Goal: Task Accomplishment & Management: Manage account settings

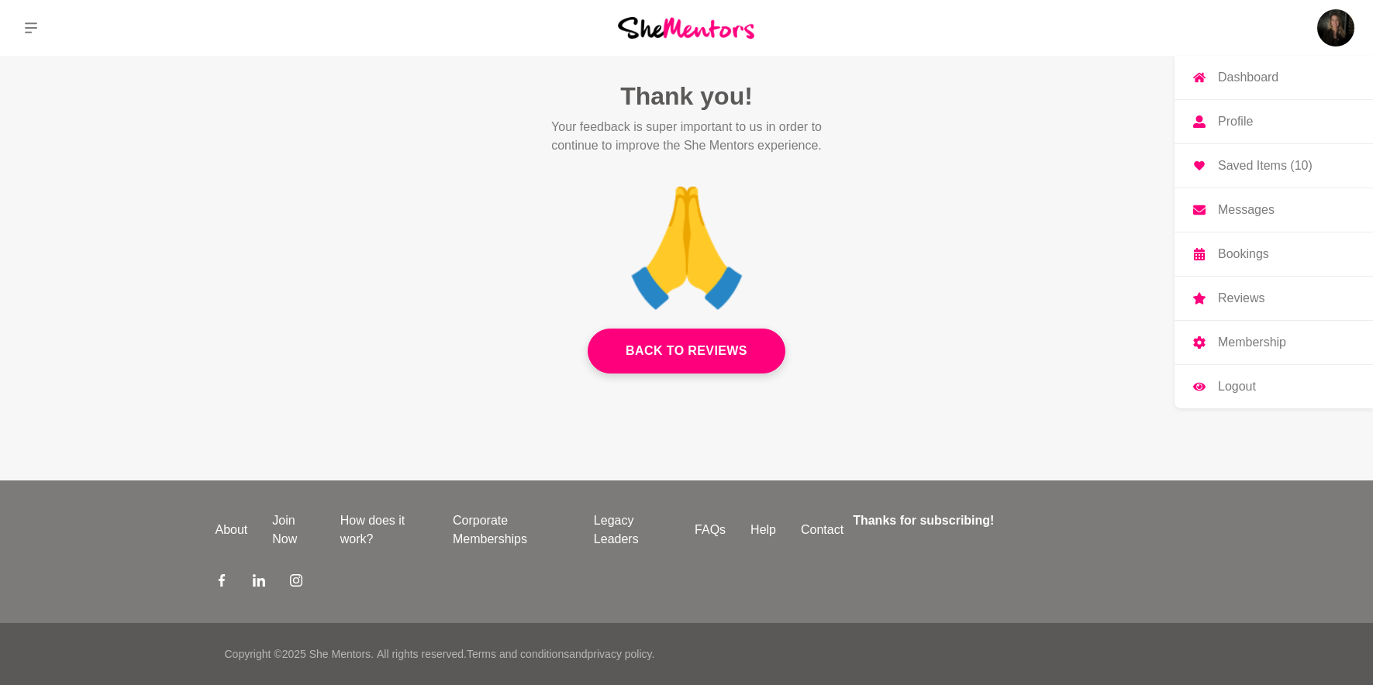
click at [1330, 34] on img at bounding box center [1335, 27] width 37 height 37
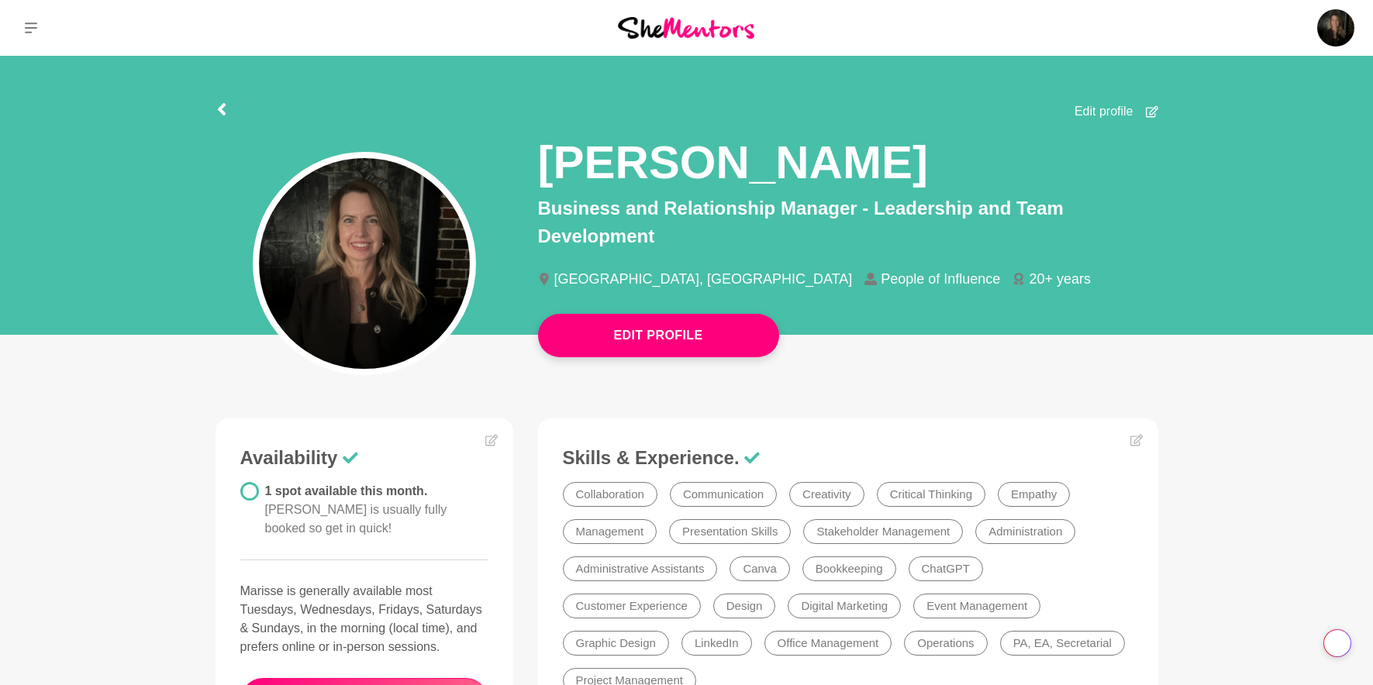
drag, startPoint x: 658, startPoint y: 18, endPoint x: 687, endPoint y: 22, distance: 29.7
click at [658, 18] on img at bounding box center [686, 27] width 136 height 21
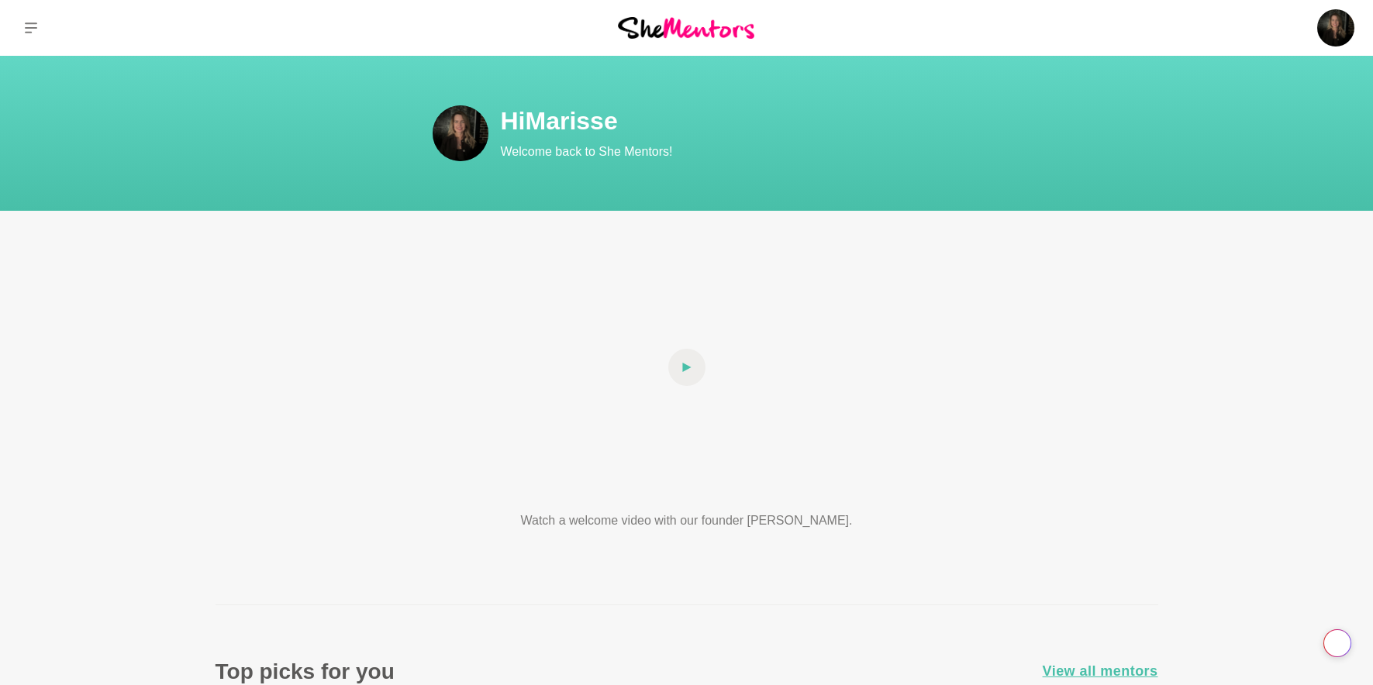
click at [462, 136] on img at bounding box center [461, 133] width 56 height 56
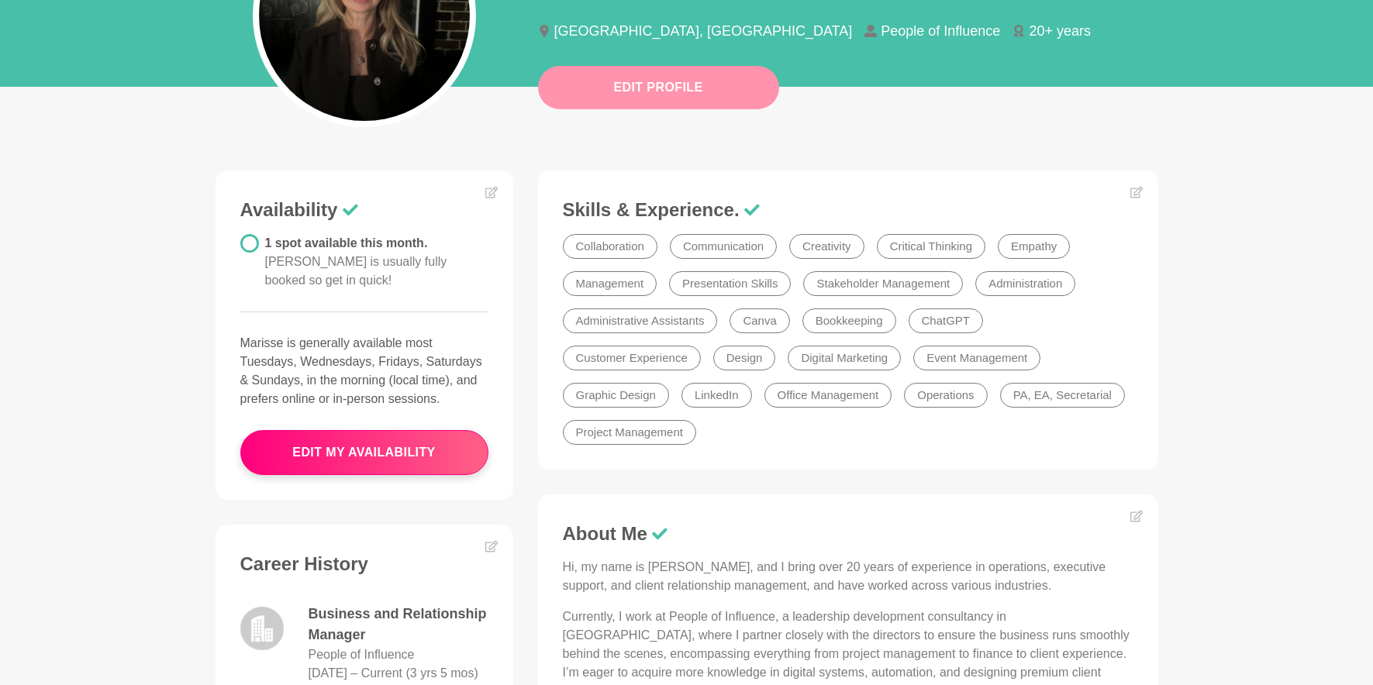
scroll to position [250, 0]
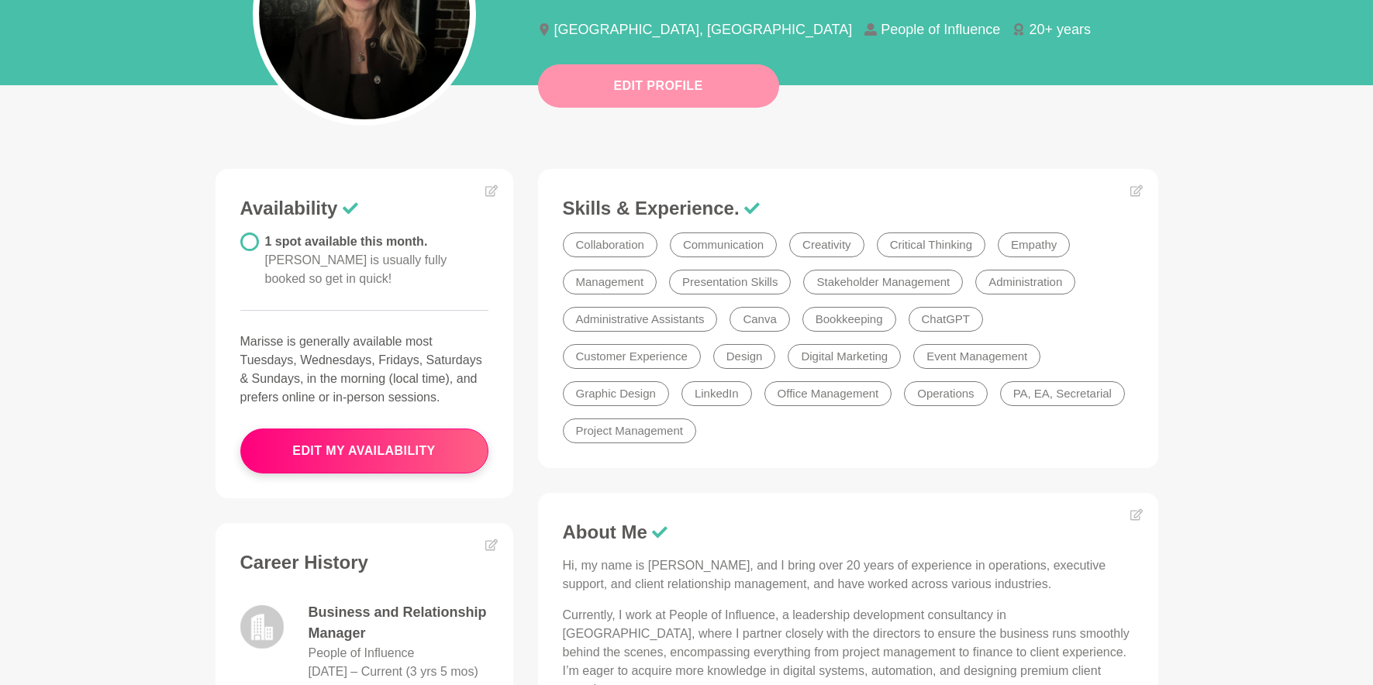
click at [653, 81] on button "Edit Profile" at bounding box center [658, 85] width 241 height 43
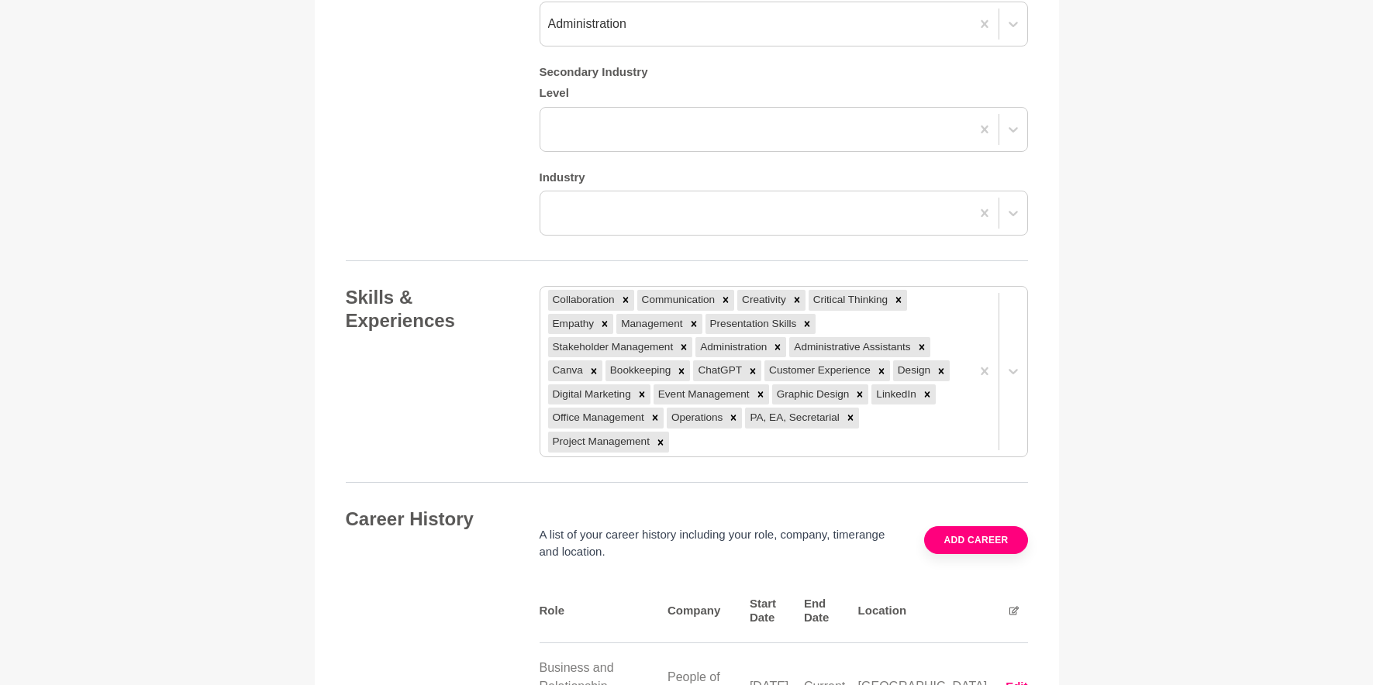
scroll to position [1926, 0]
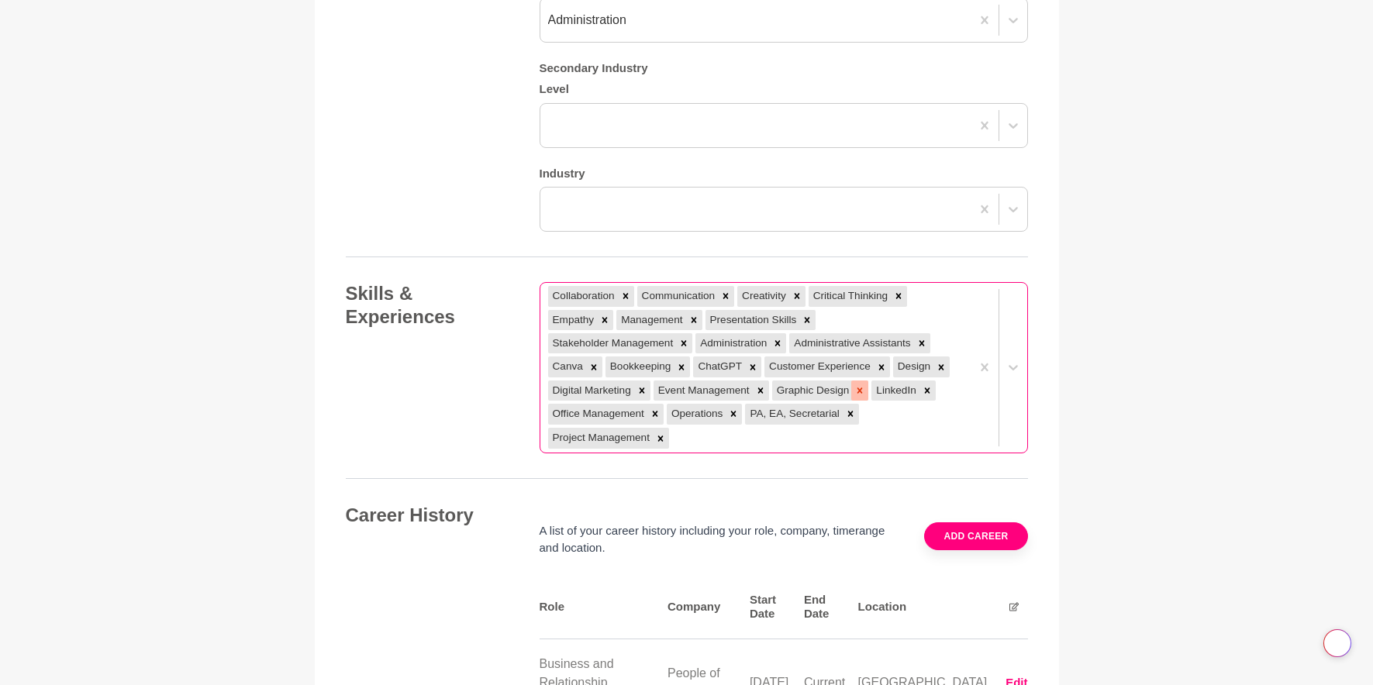
click at [865, 385] on icon at bounding box center [860, 390] width 11 height 11
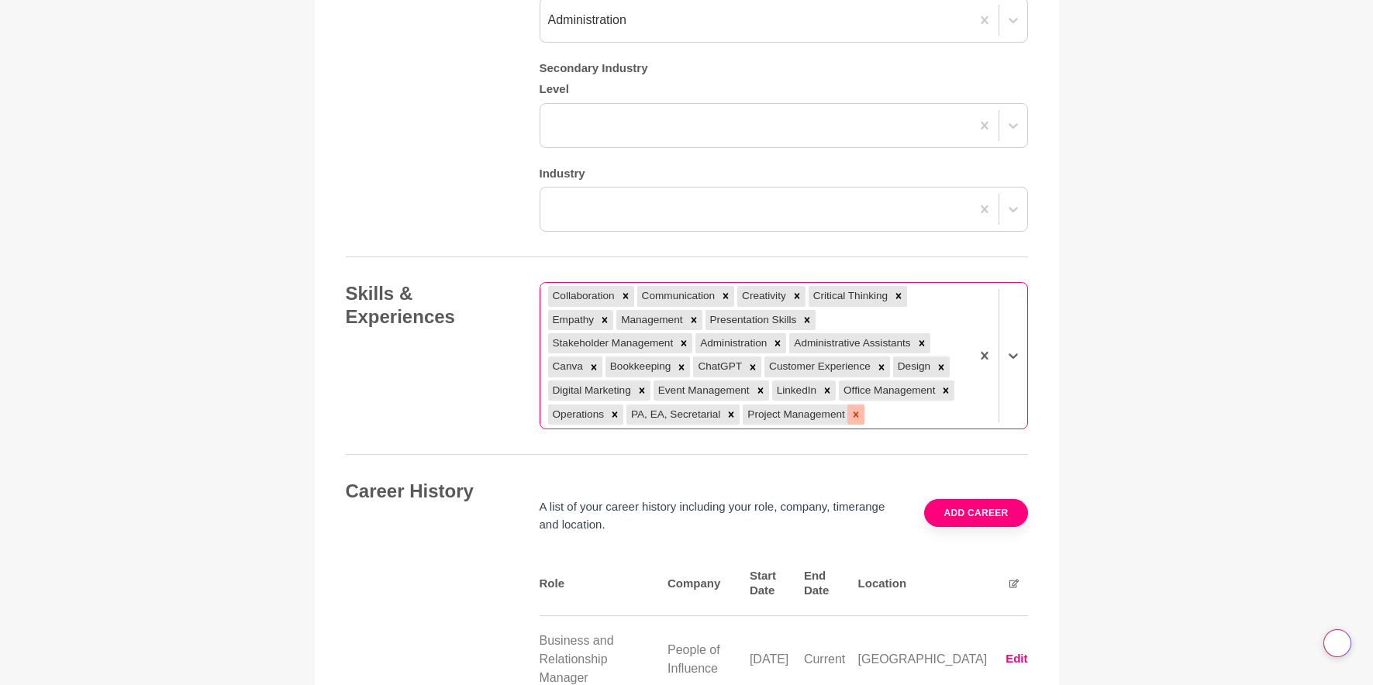
click at [858, 409] on icon at bounding box center [856, 414] width 11 height 11
click at [682, 364] on icon at bounding box center [681, 366] width 5 height 5
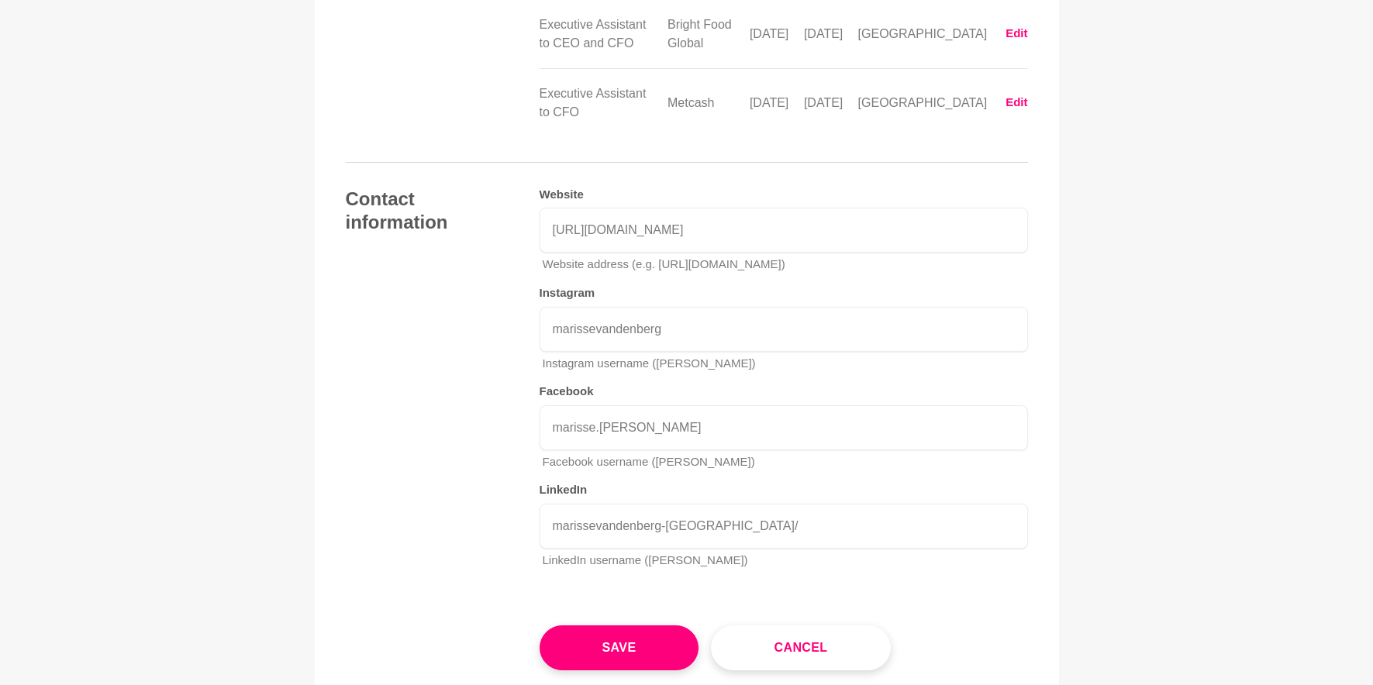
scroll to position [2635, 0]
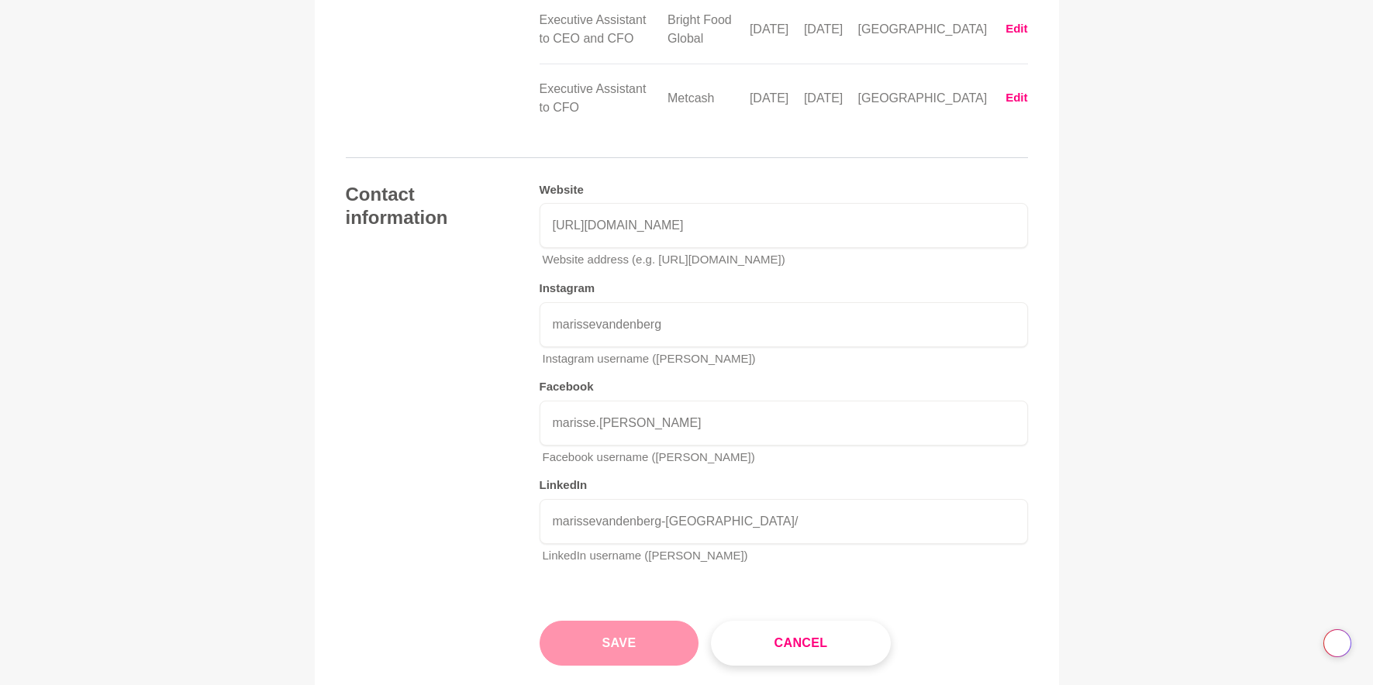
drag, startPoint x: 637, startPoint y: 585, endPoint x: 666, endPoint y: 574, distance: 30.7
click at [637, 621] on button "Save" at bounding box center [620, 643] width 160 height 45
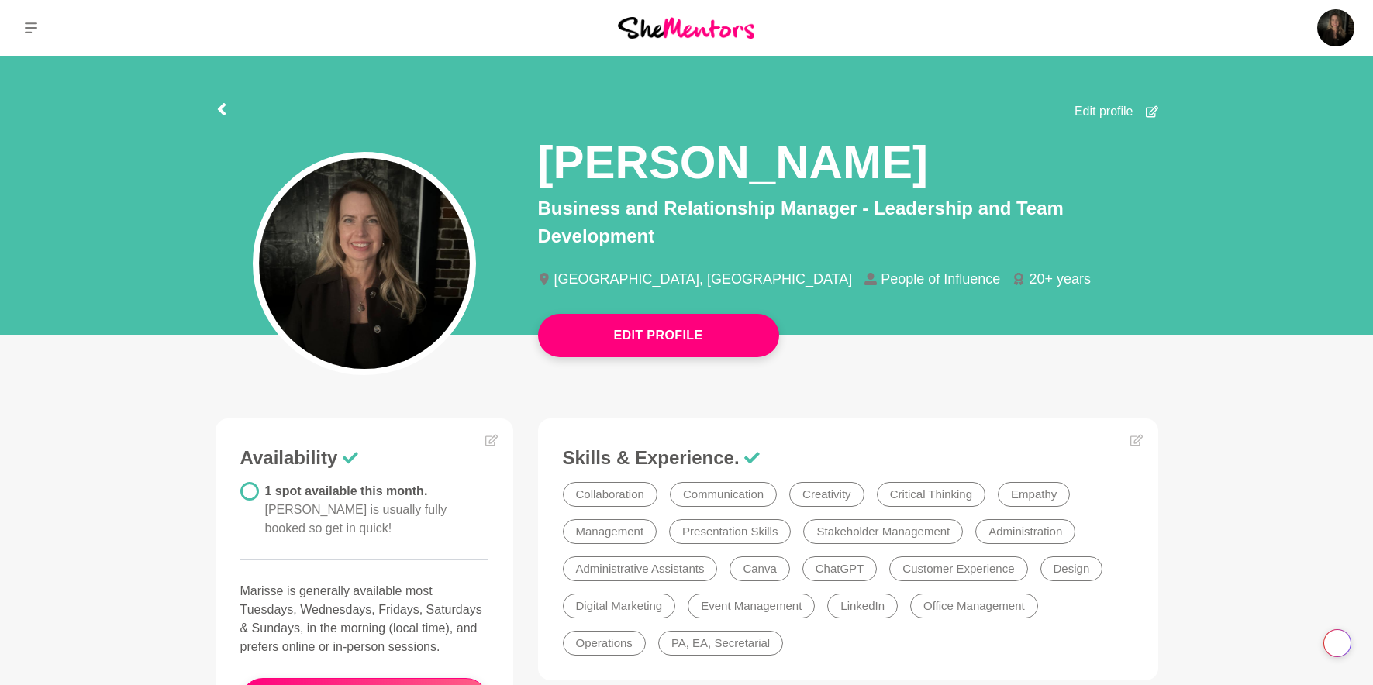
click at [737, 24] on img at bounding box center [686, 27] width 136 height 21
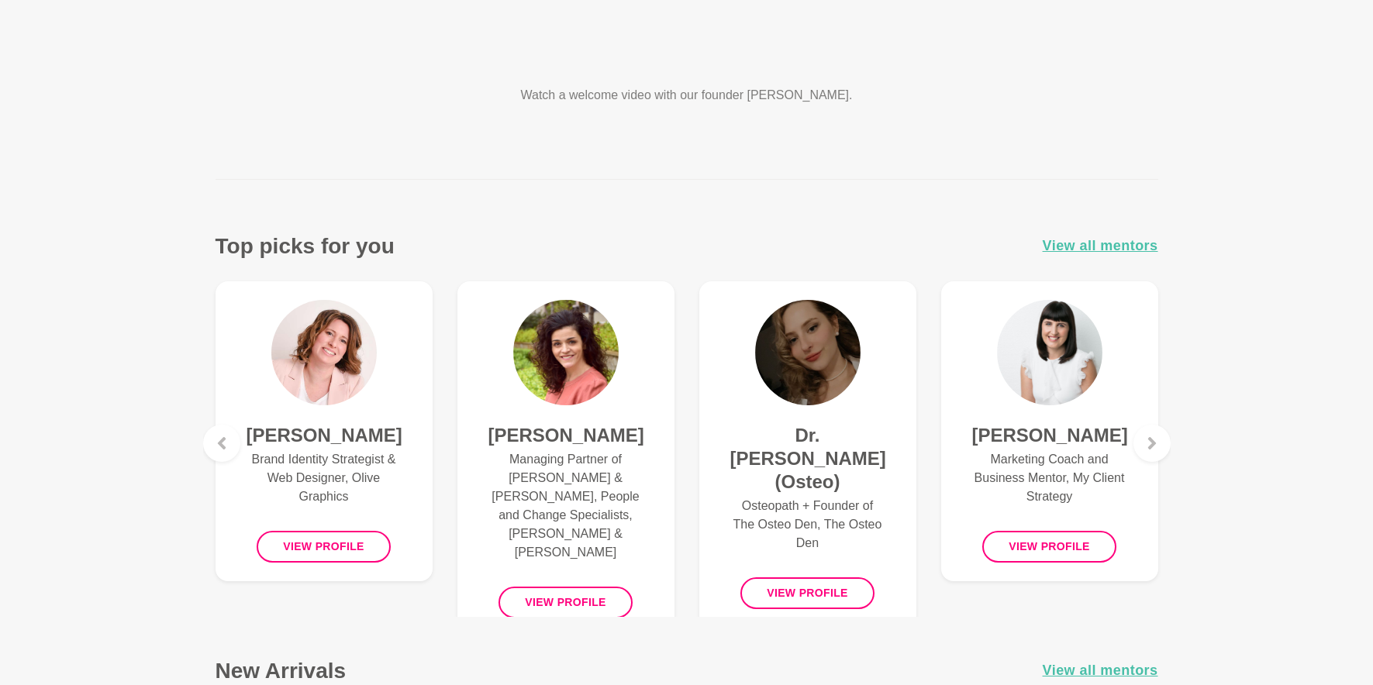
scroll to position [409, 0]
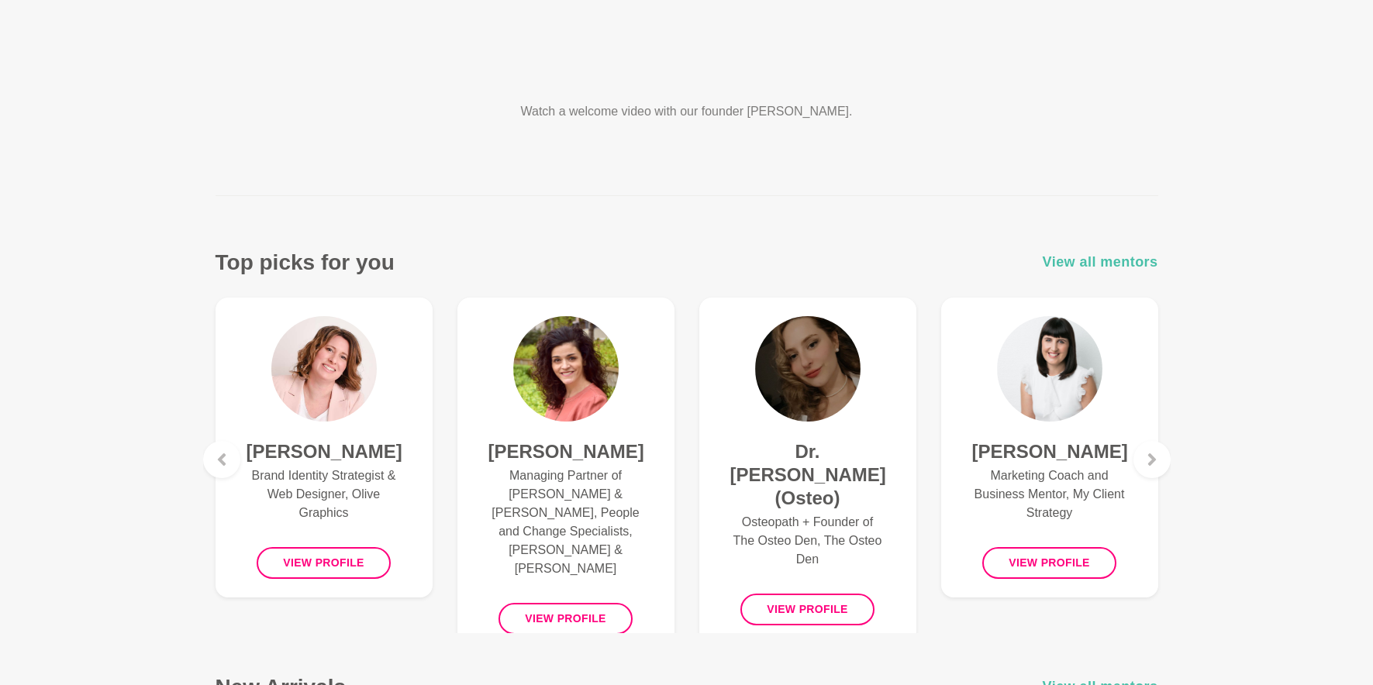
click at [1142, 255] on span "View all mentors" at bounding box center [1101, 262] width 116 height 22
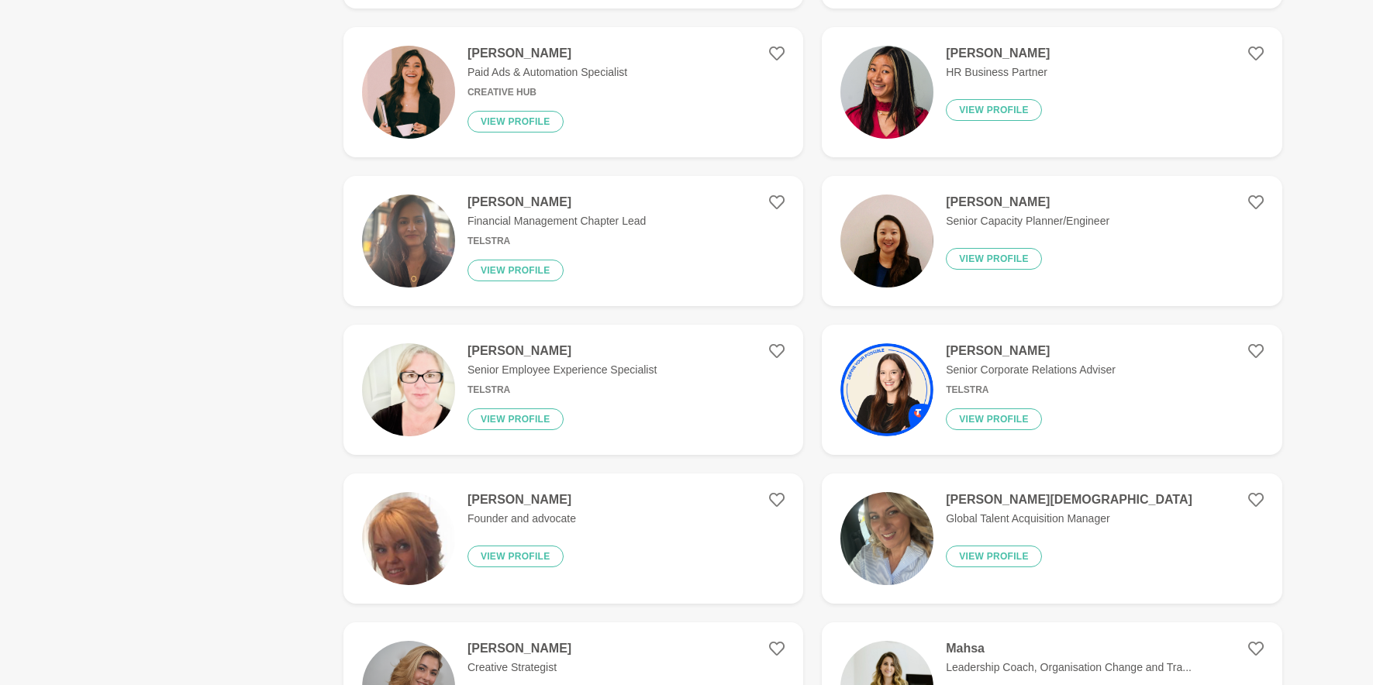
scroll to position [2196, 0]
